Goal: Task Accomplishment & Management: Use online tool/utility

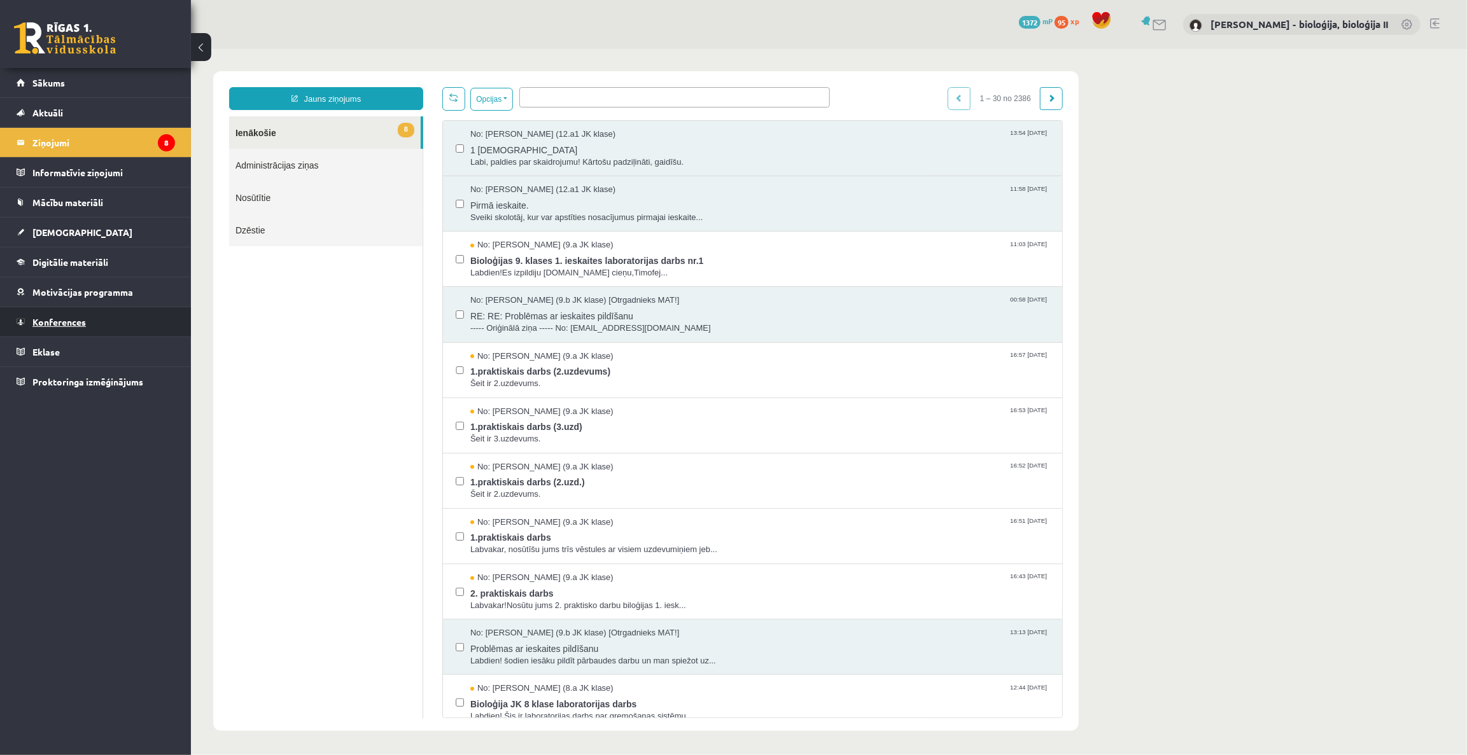
click at [66, 324] on span "Konferences" at bounding box center [58, 321] width 53 height 11
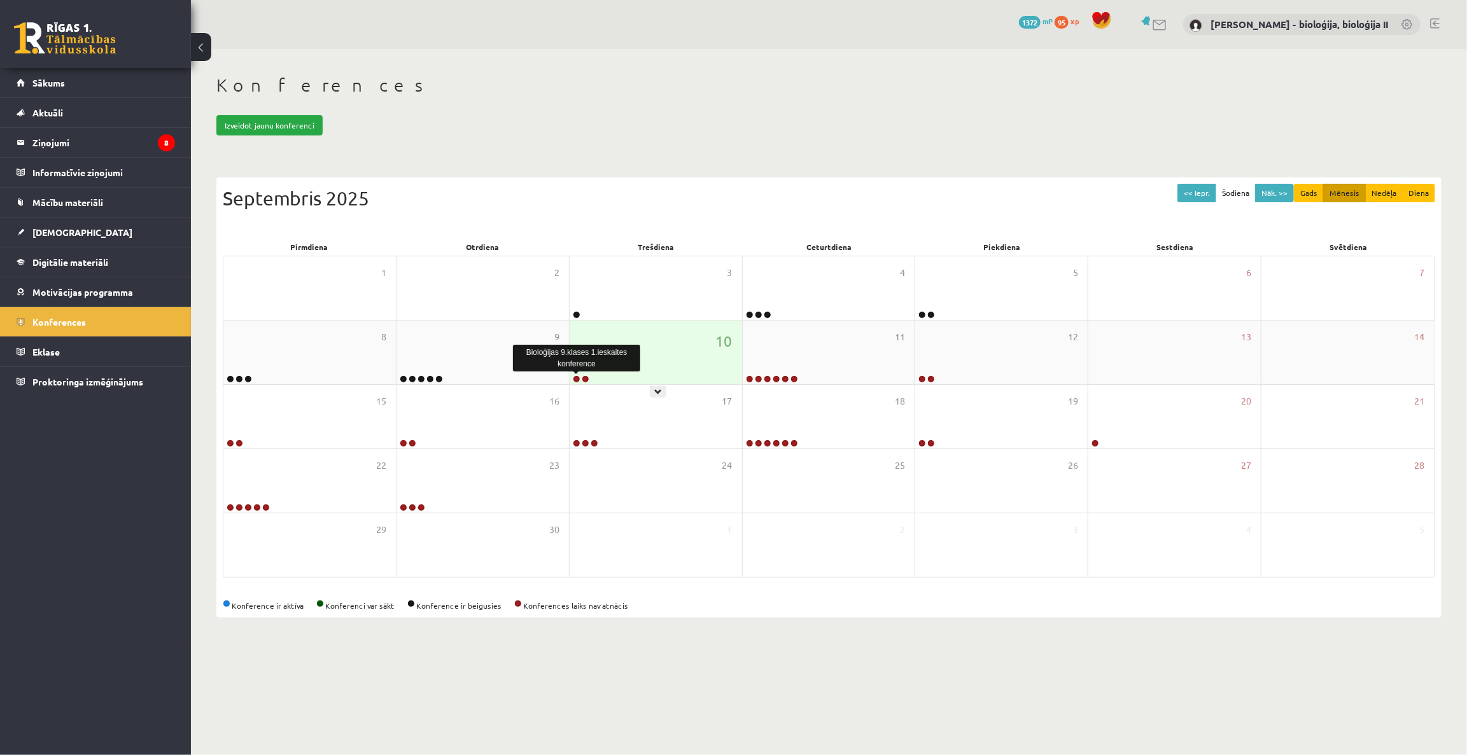
click at [574, 379] on link at bounding box center [577, 379] width 8 height 8
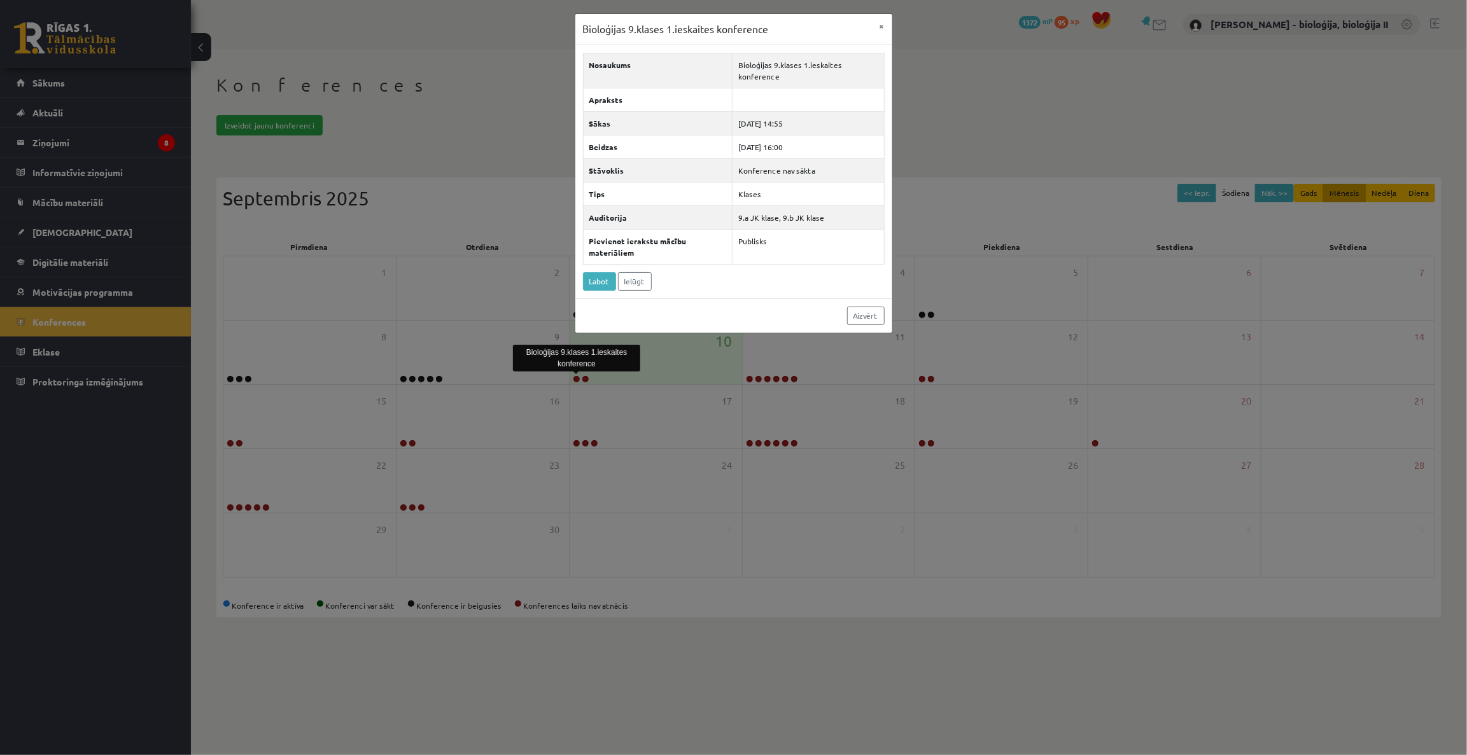
click at [972, 88] on div "Bioloģijas 9.klases 1.ieskaites konference × Nosaukums Bioloģijas 9.klases 1.ie…" at bounding box center [733, 377] width 1467 height 755
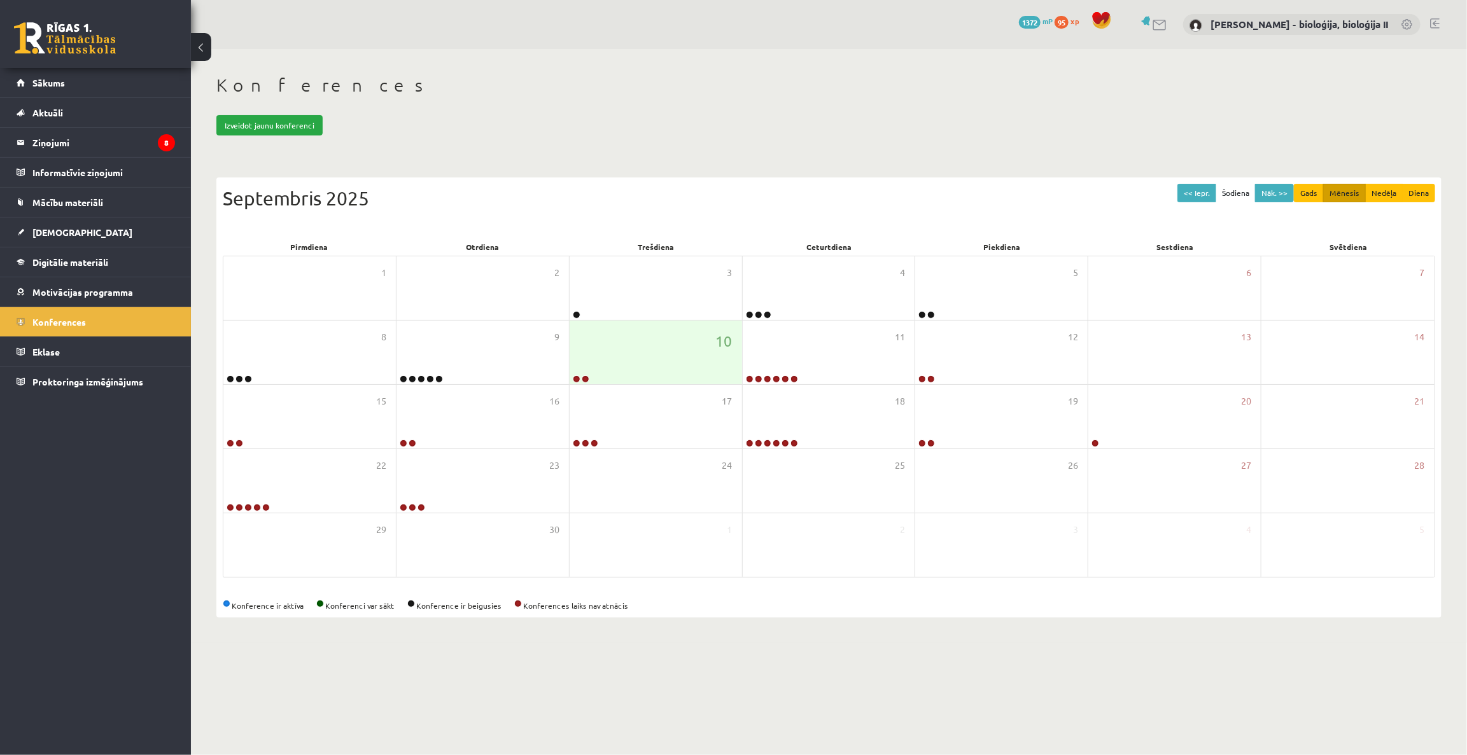
click at [1009, 652] on body "0 Dāvanas 1372 mP 95 xp Elza Saulīte - bioloģija, bioloģija II Sākums Aktuāli K…" at bounding box center [733, 377] width 1467 height 755
click at [766, 634] on div "Konferences Izveidot jaunu konferenci << Iepr. Šodiena Nāk. >> Gads Mēnesis Ned…" at bounding box center [829, 346] width 1276 height 594
click at [576, 379] on link at bounding box center [577, 379] width 8 height 8
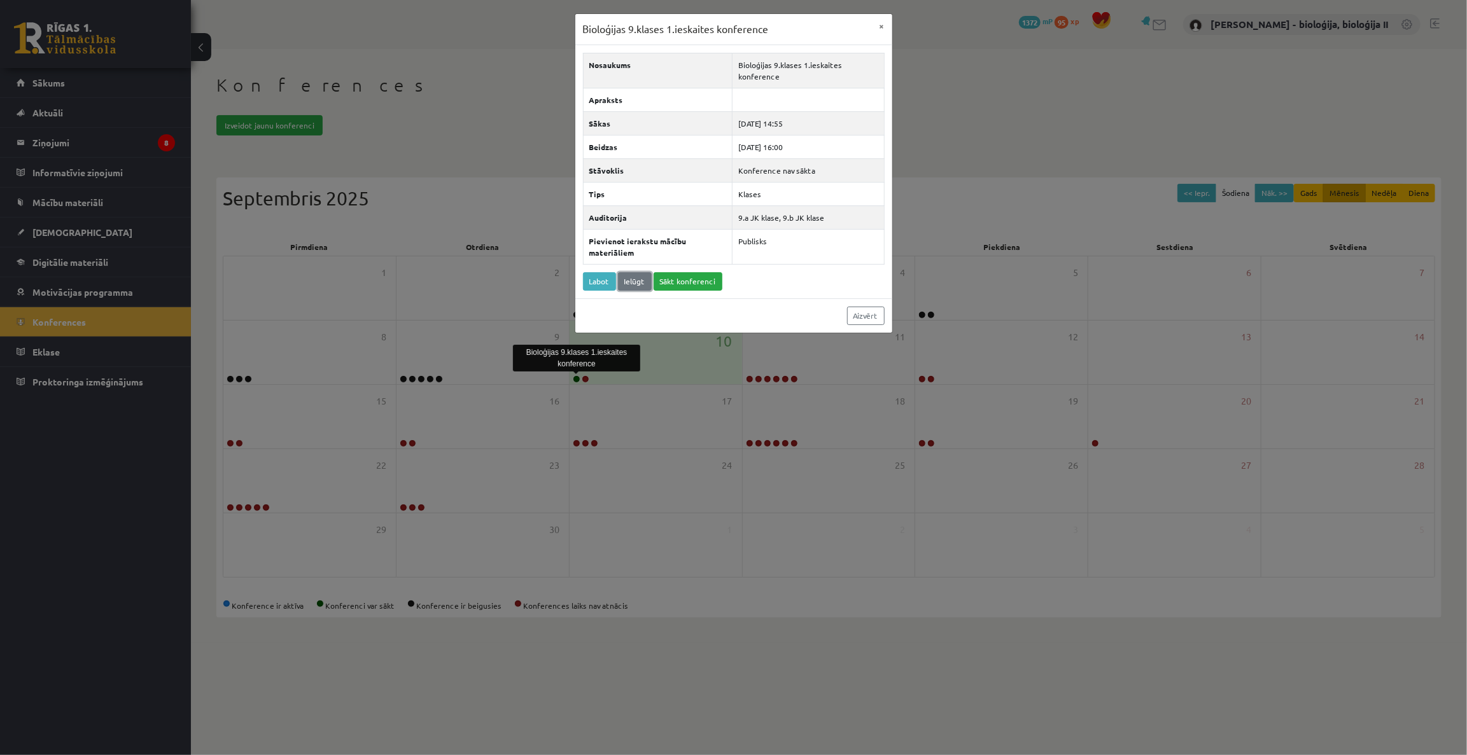
click at [637, 275] on link "Ielūgt" at bounding box center [635, 281] width 34 height 18
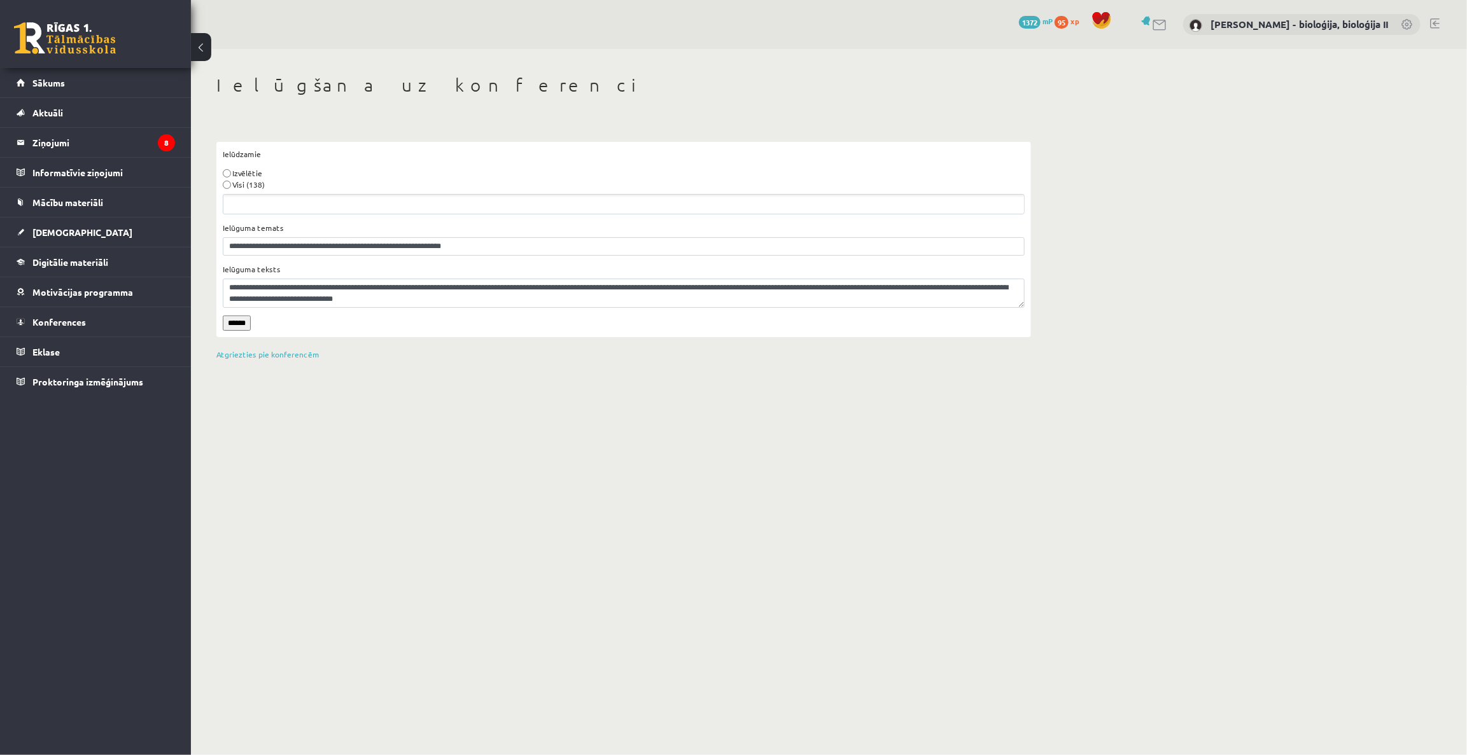
click at [255, 189] on label "Visi (138)" at bounding box center [248, 184] width 32 height 11
click at [237, 330] on input "******" at bounding box center [237, 323] width 28 height 15
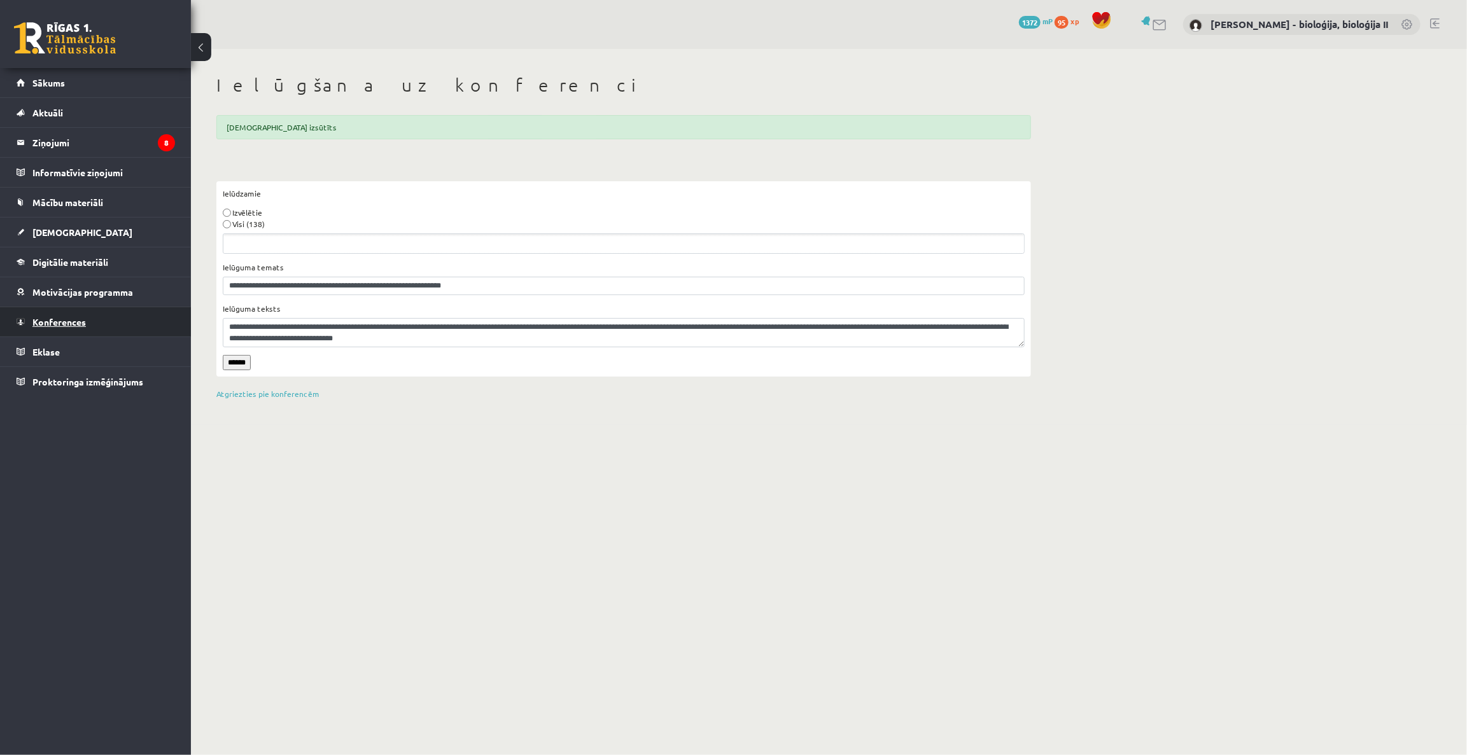
click at [83, 321] on span "Konferences" at bounding box center [58, 321] width 53 height 11
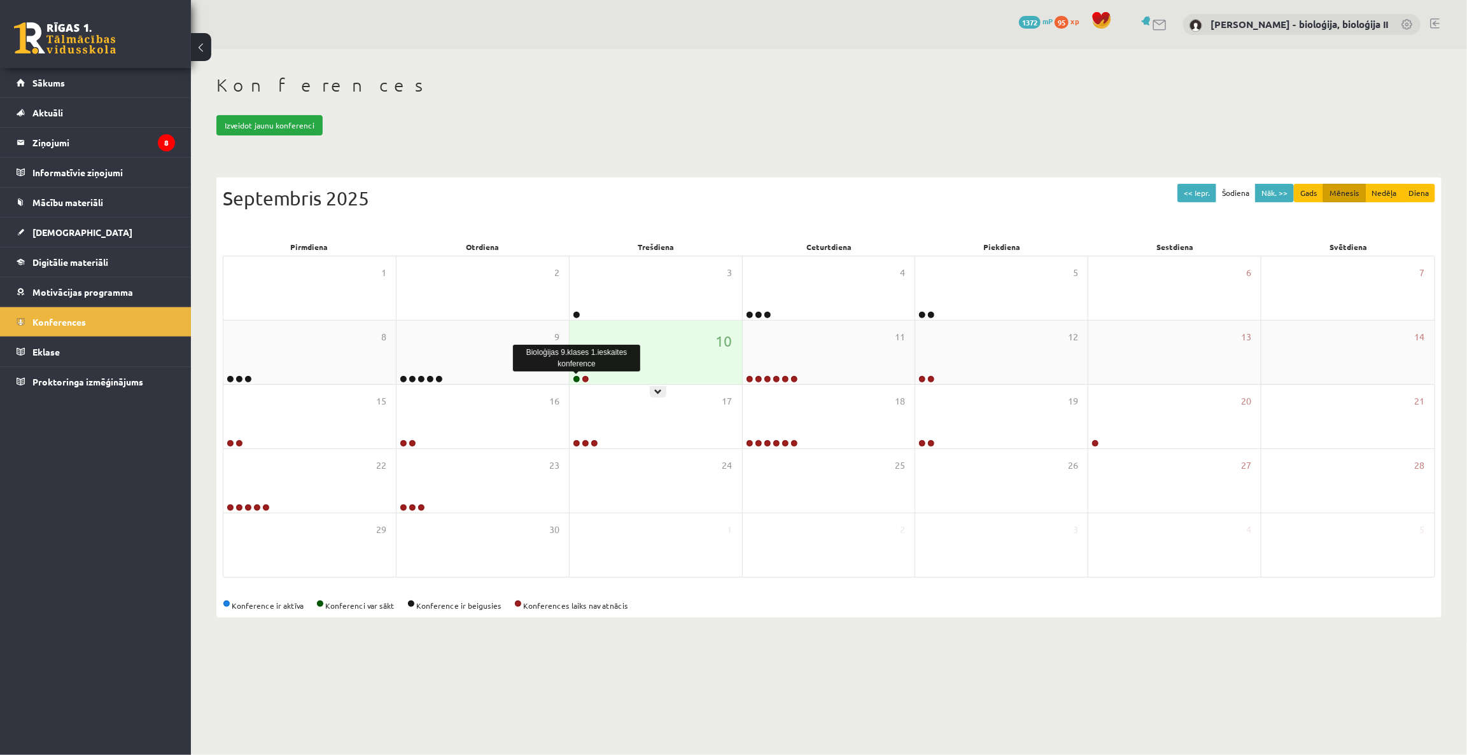
click at [575, 378] on link at bounding box center [577, 379] width 8 height 8
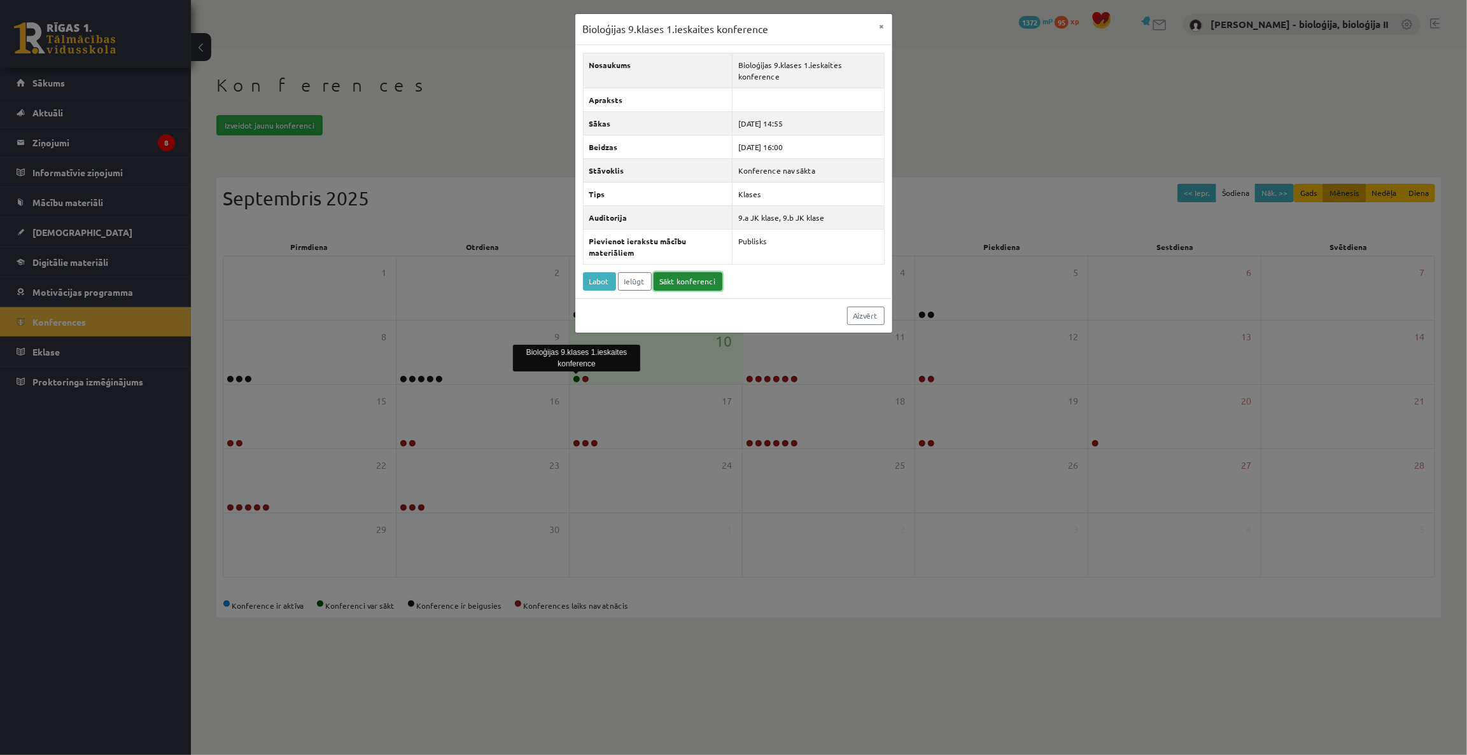
click at [708, 286] on link "Sākt konferenci" at bounding box center [687, 281] width 69 height 18
